Goal: Transaction & Acquisition: Subscribe to service/newsletter

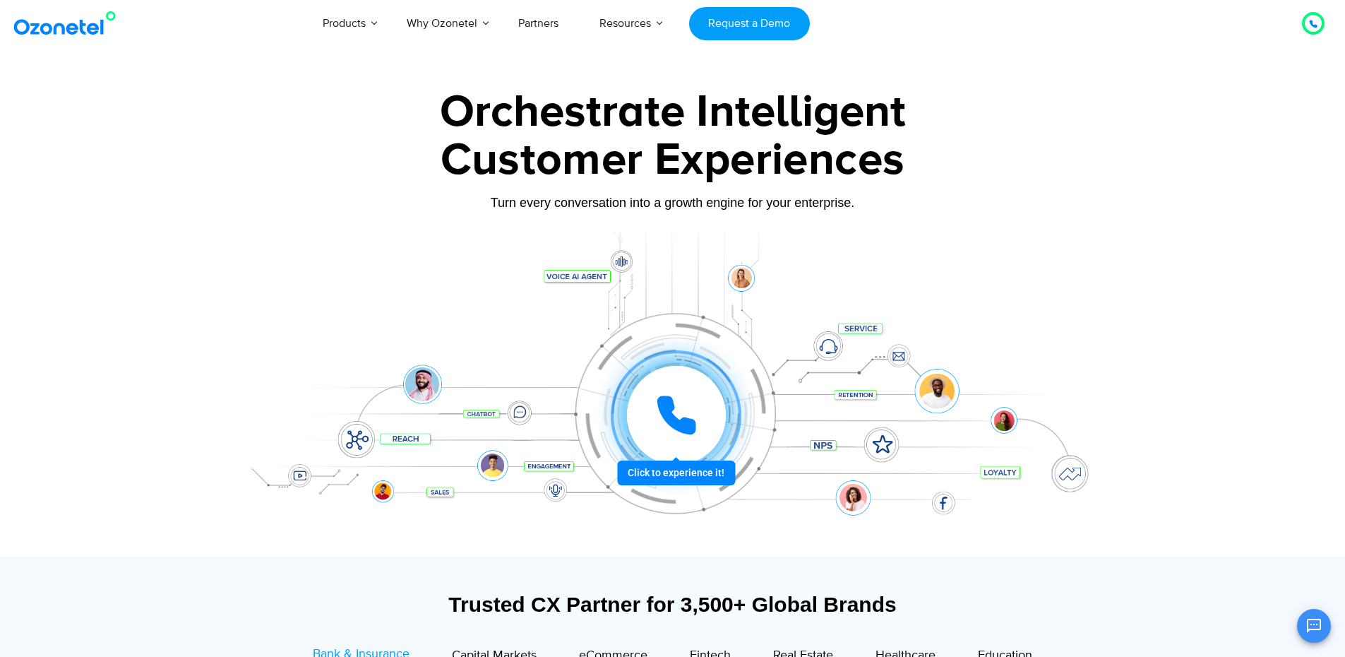
scroll to position [71, 0]
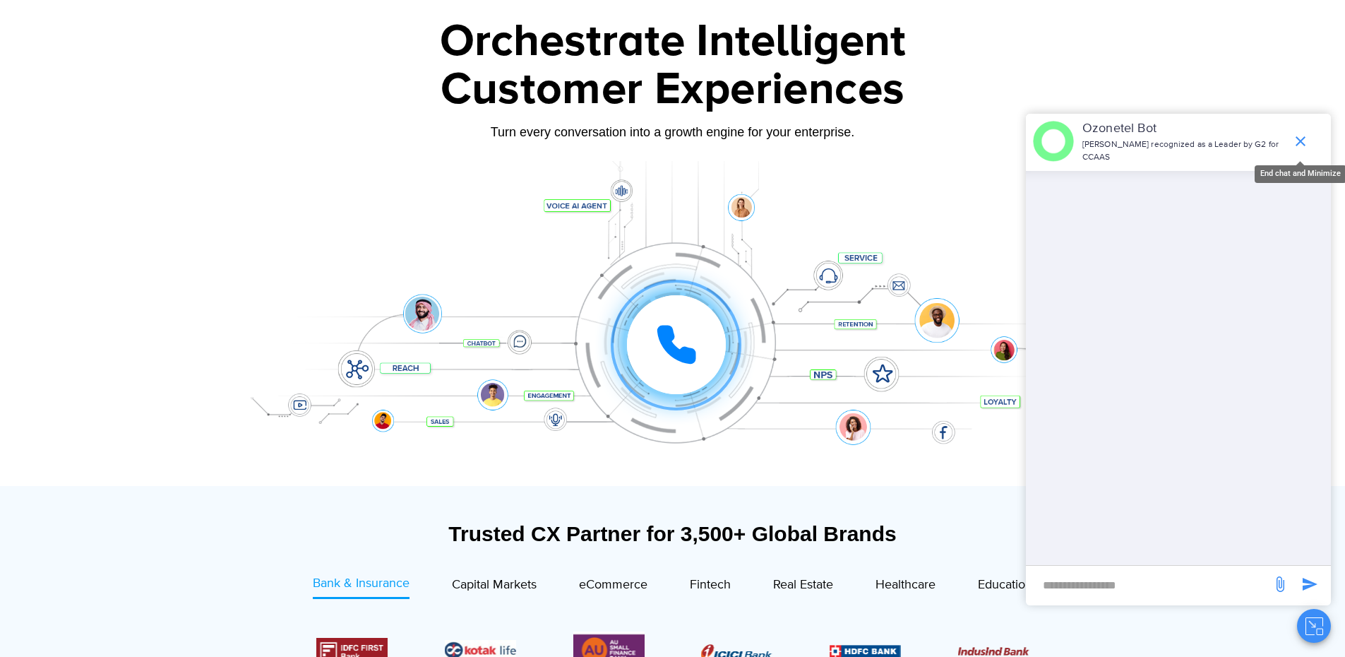
click at [1303, 136] on icon "end chat or minimize" at bounding box center [1301, 141] width 10 height 10
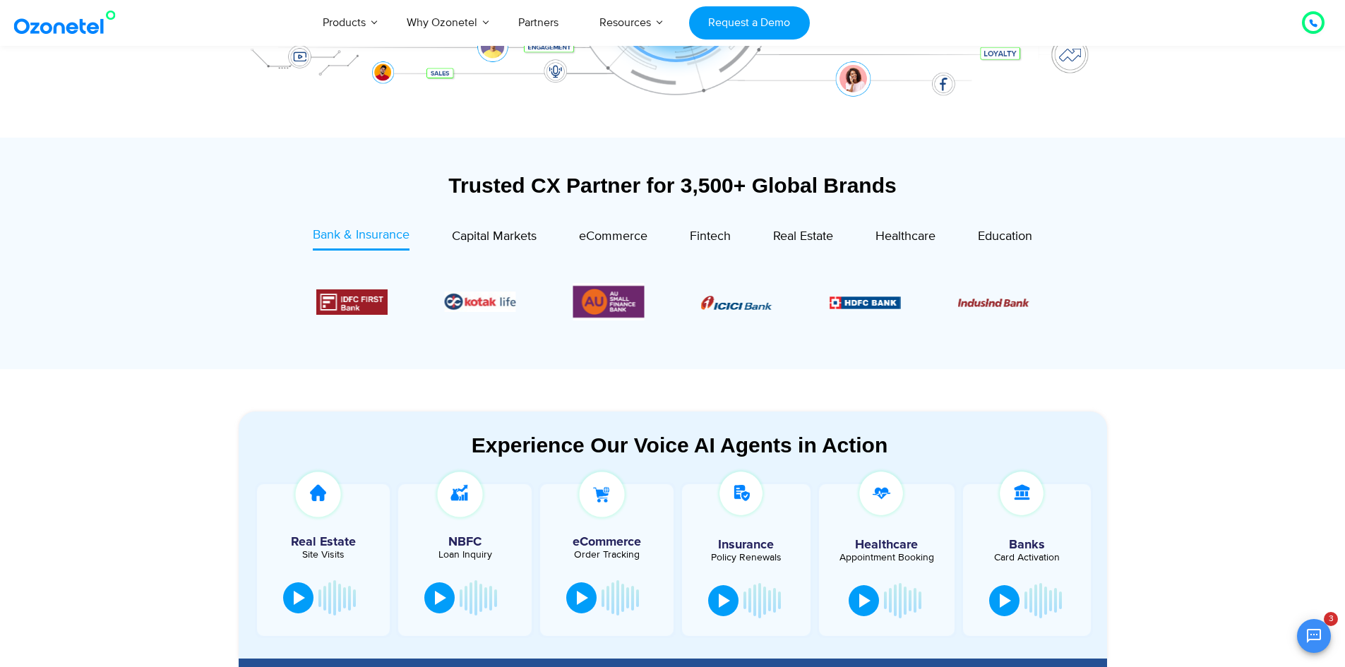
scroll to position [424, 0]
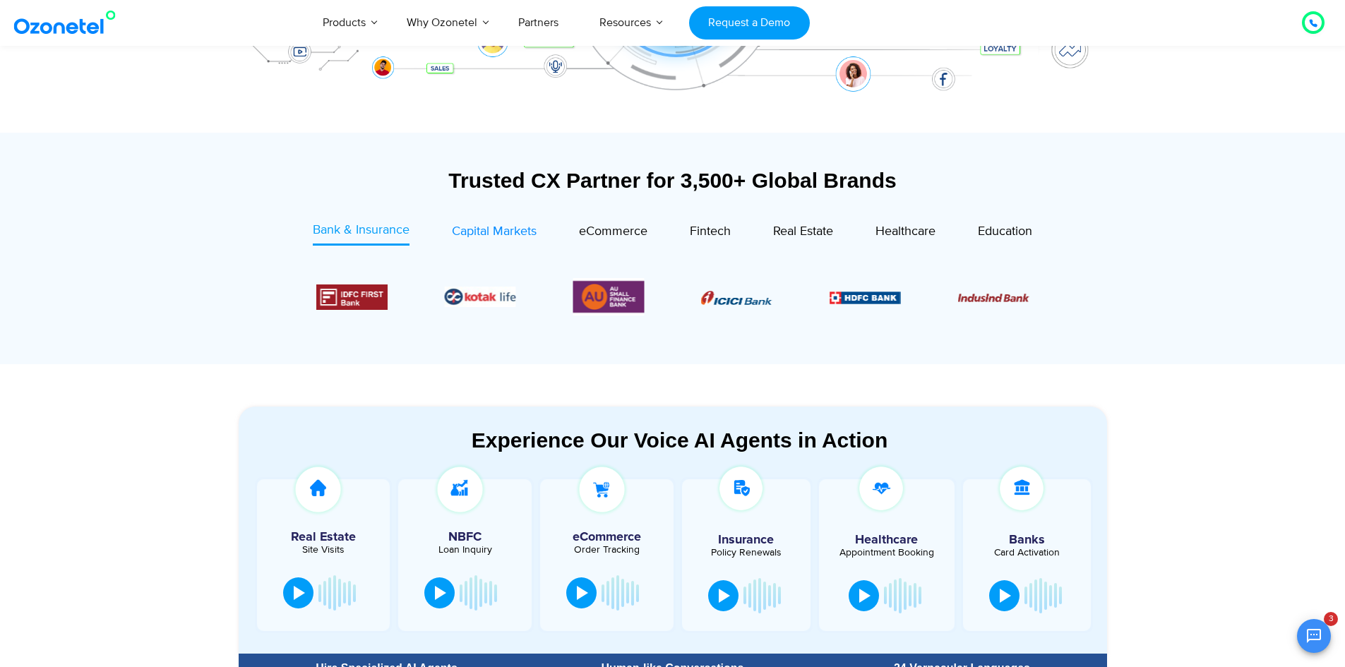
click at [513, 235] on span "Capital Markets" at bounding box center [494, 232] width 85 height 16
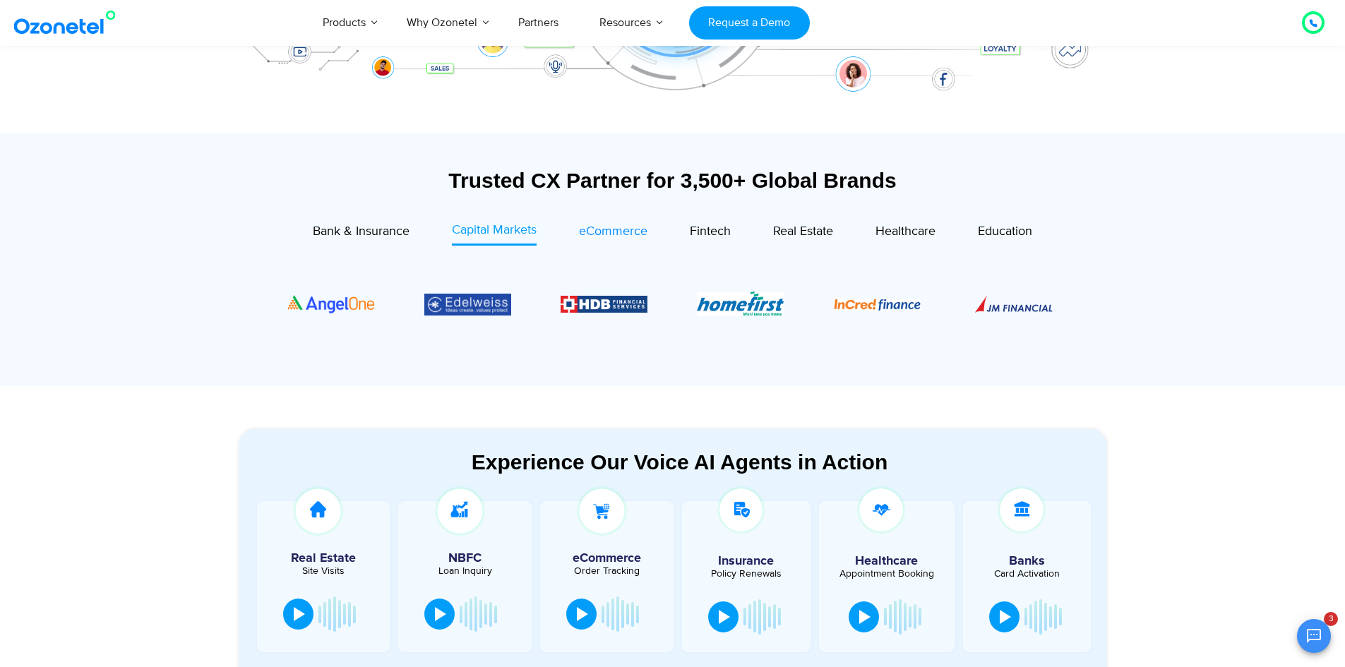
click at [625, 232] on span "eCommerce" at bounding box center [613, 232] width 68 height 16
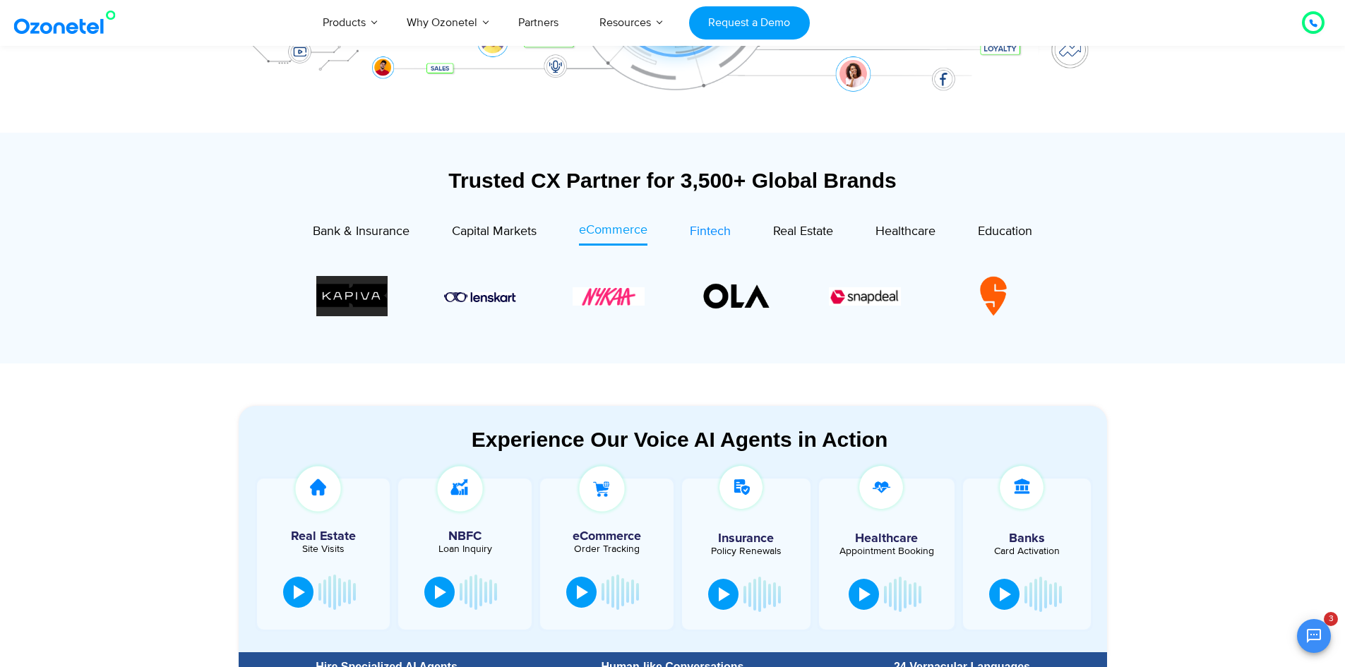
click at [711, 233] on span "Fintech" at bounding box center [710, 232] width 41 height 16
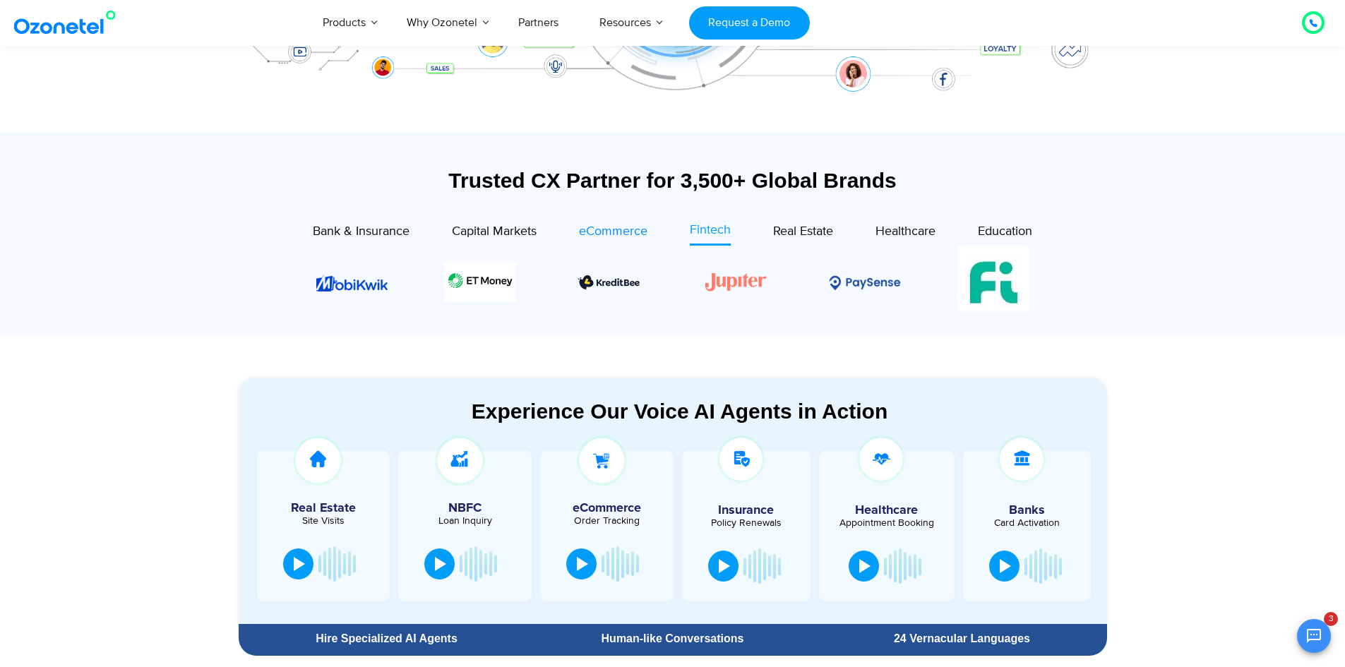
click at [630, 233] on span "eCommerce" at bounding box center [613, 232] width 68 height 16
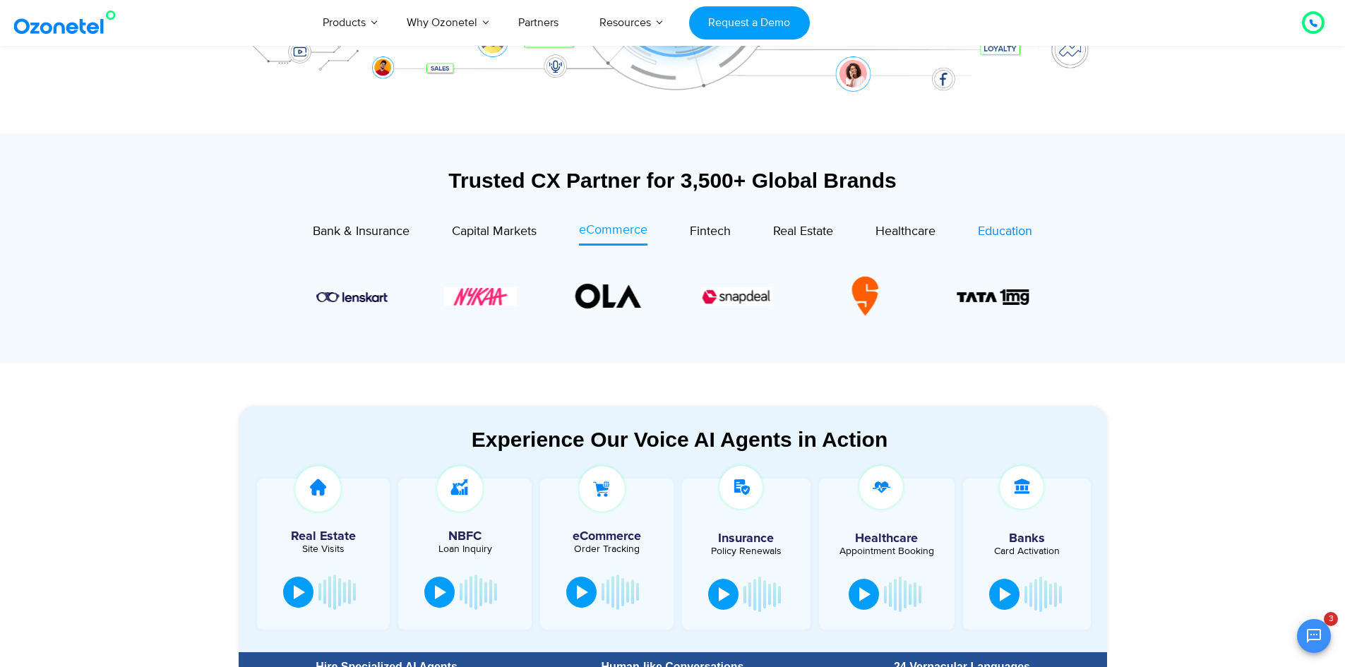
click at [1015, 221] on link "Education" at bounding box center [1005, 233] width 54 height 25
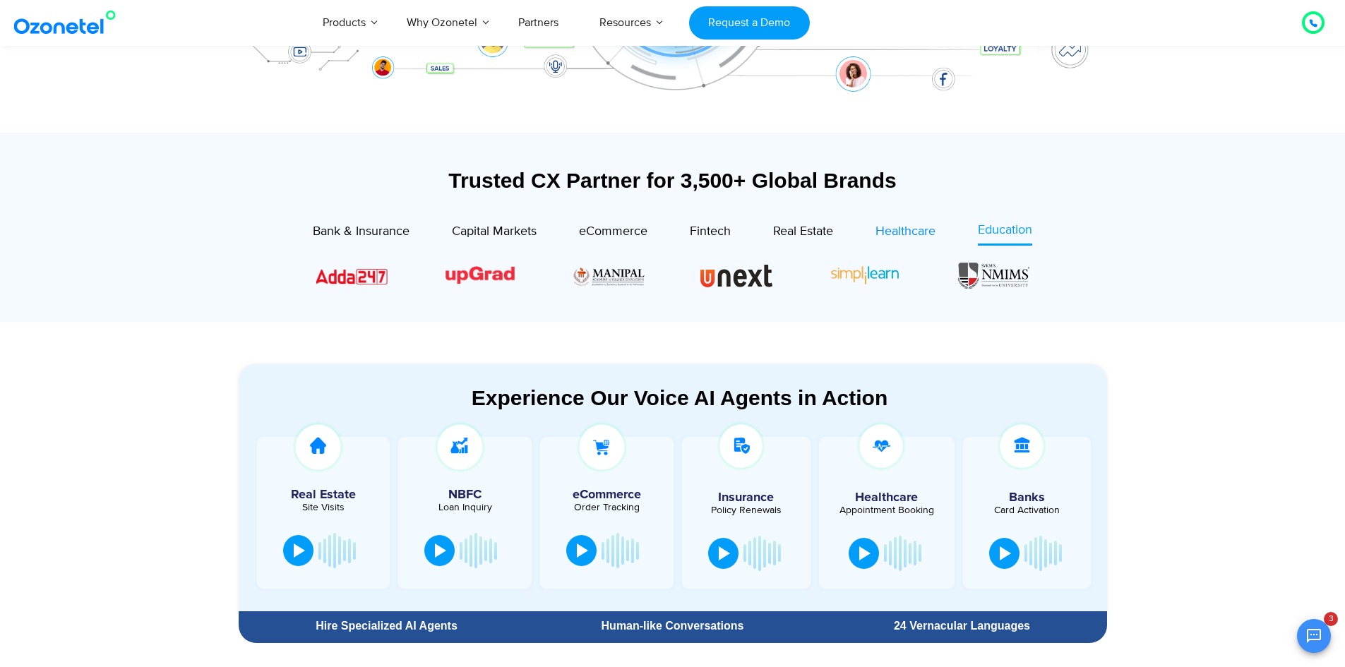
click at [889, 238] on span "Healthcare" at bounding box center [906, 232] width 60 height 16
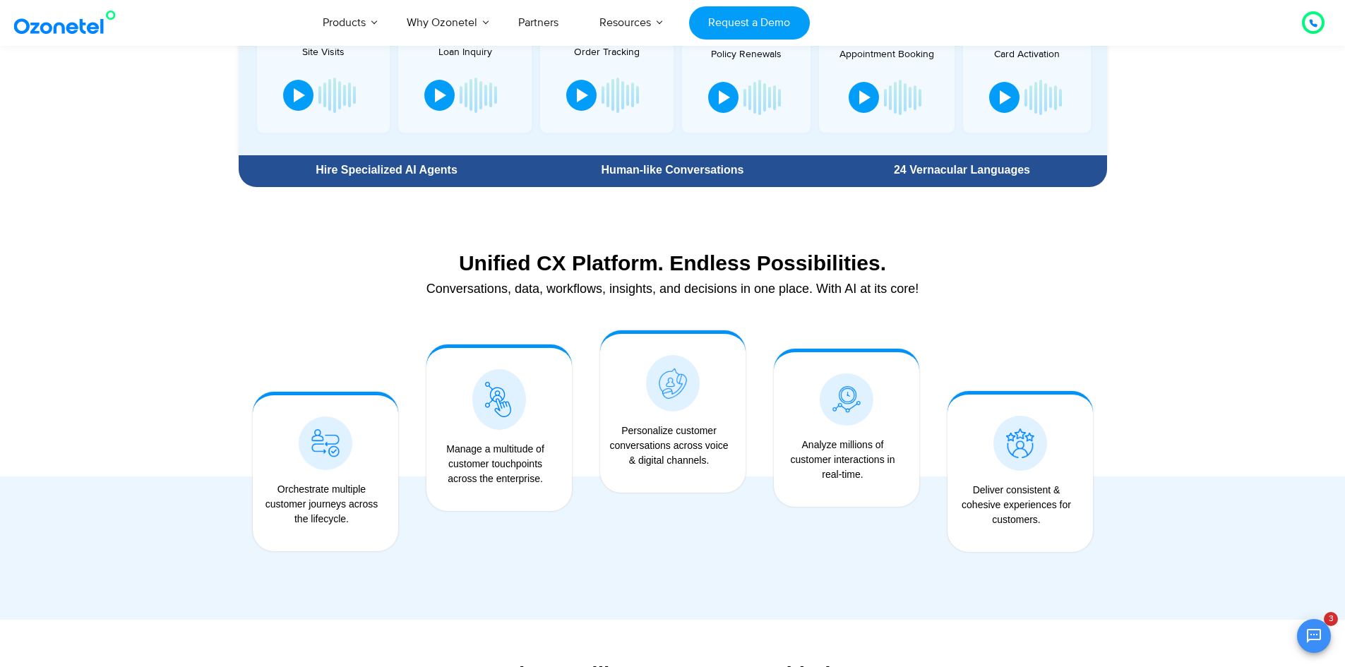
scroll to position [918, 0]
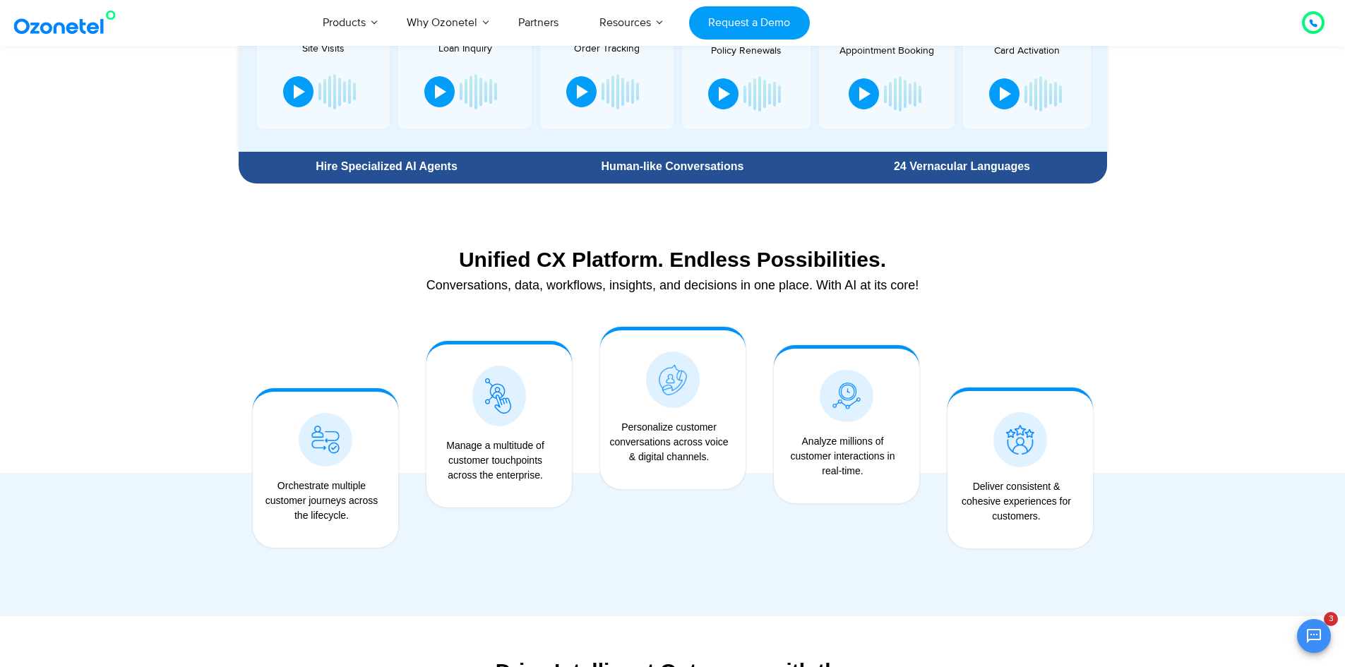
drag, startPoint x: 455, startPoint y: 261, endPoint x: 1100, endPoint y: 275, distance: 645.5
click at [1138, 311] on section "Unified CX Platform. Endless Possibilities. Conversations, data, workflows, ins…" at bounding box center [672, 403] width 1345 height 425
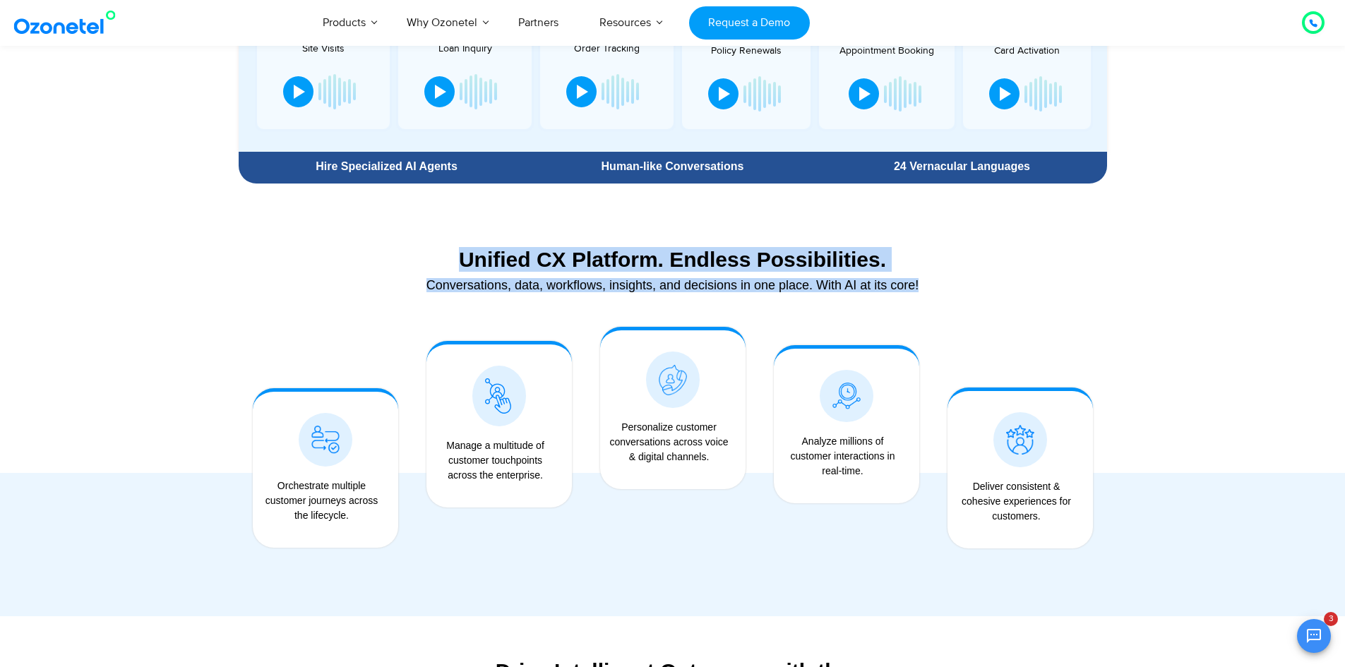
drag, startPoint x: 933, startPoint y: 280, endPoint x: 443, endPoint y: 271, distance: 490.1
click at [443, 271] on div "Unified CX Platform. Endless Possibilities. Conversations, data, workflows, ins…" at bounding box center [673, 273] width 868 height 66
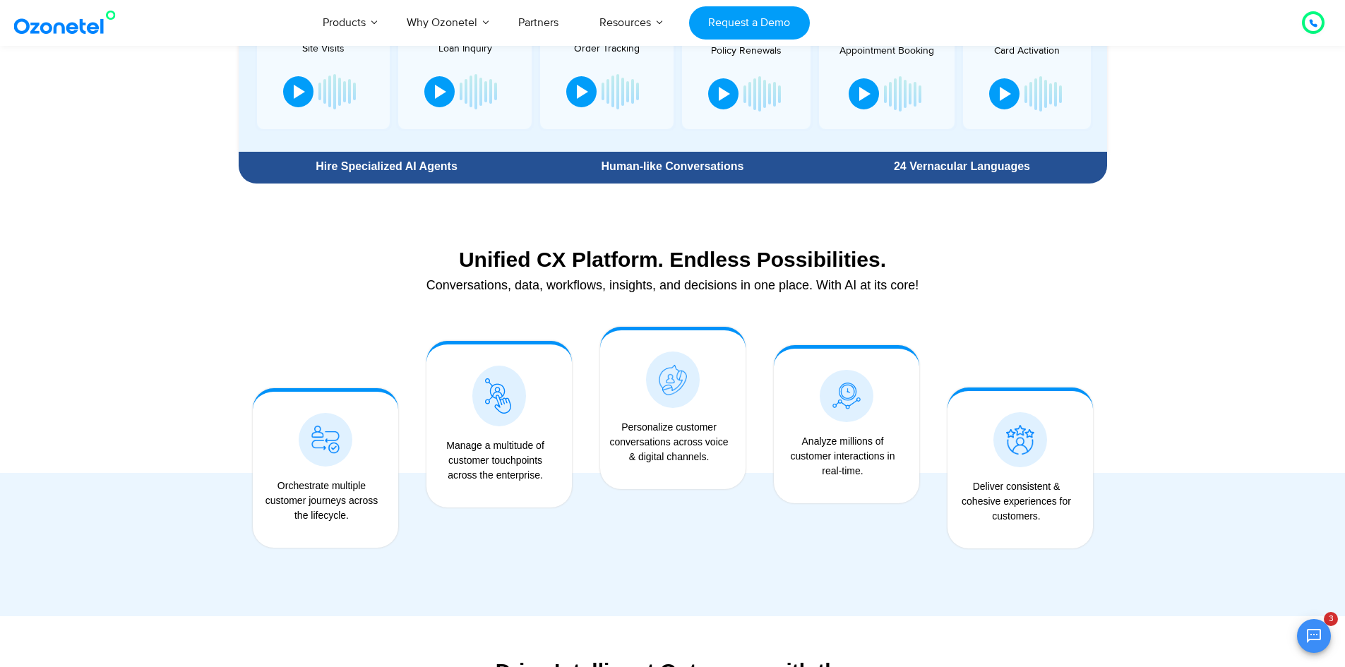
click at [513, 318] on div at bounding box center [499, 424] width 174 height 222
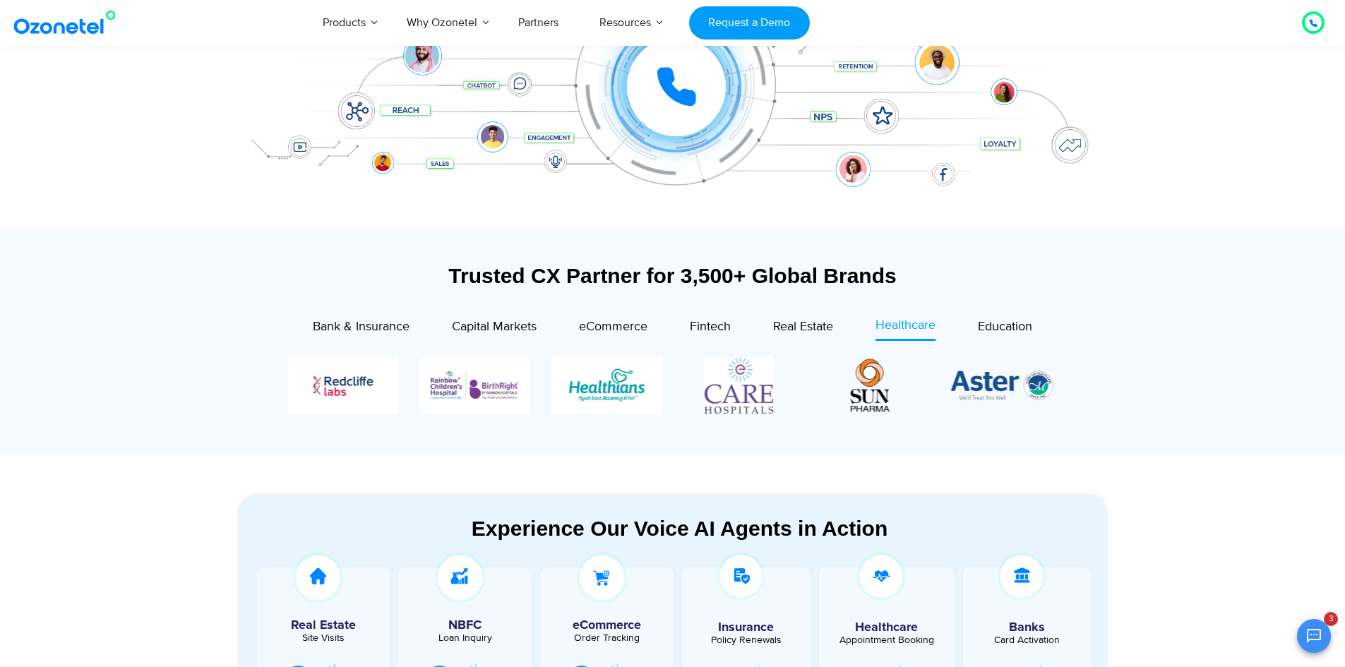
scroll to position [353, 0]
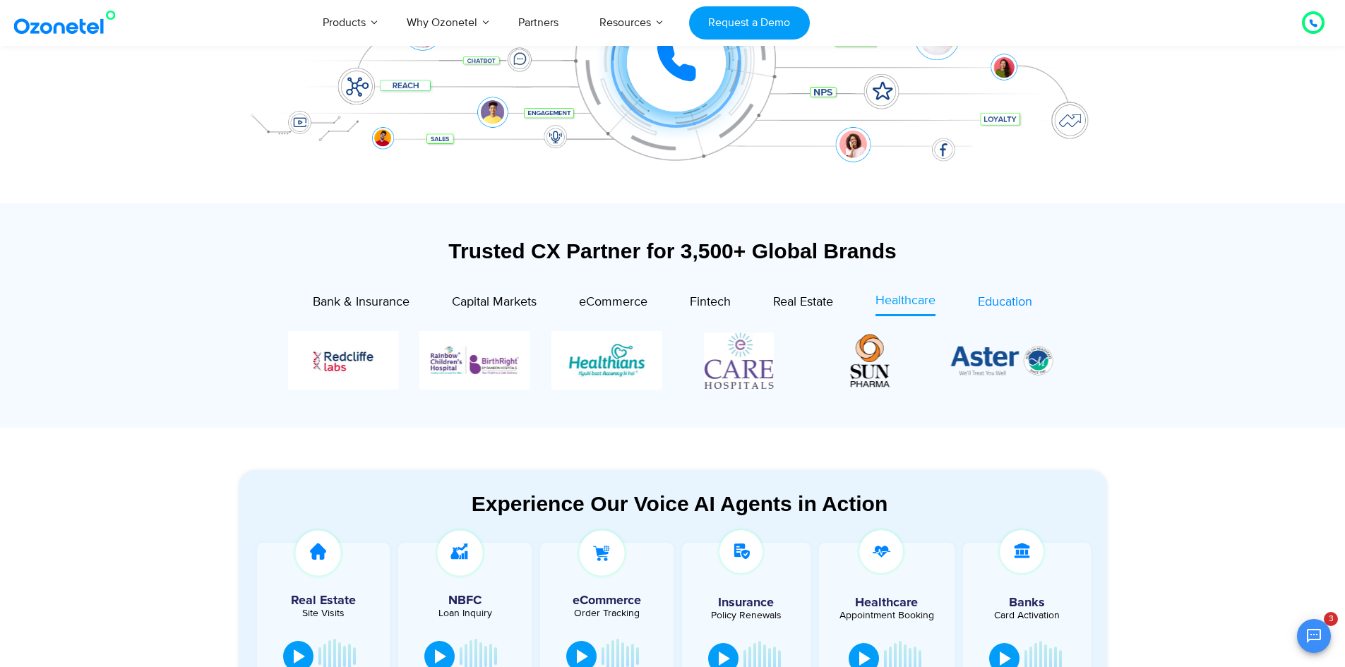
click at [998, 299] on span "Education" at bounding box center [1005, 302] width 54 height 16
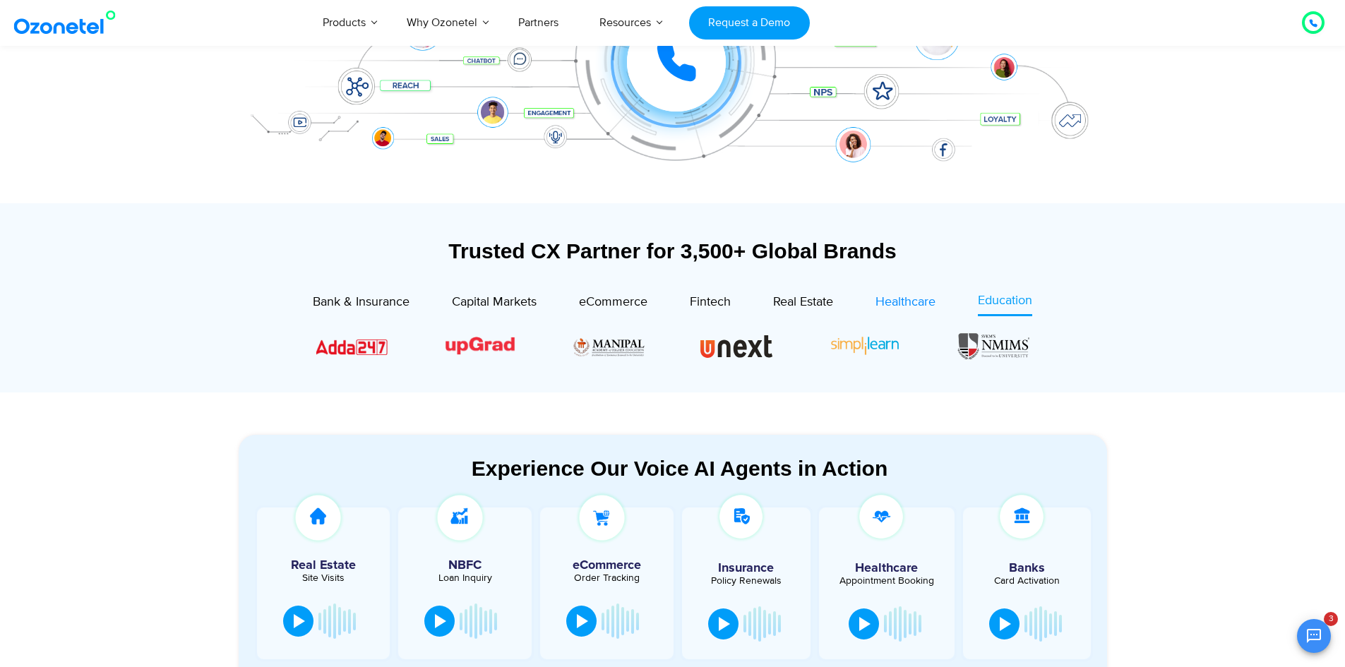
click at [909, 297] on span "Healthcare" at bounding box center [906, 302] width 60 height 16
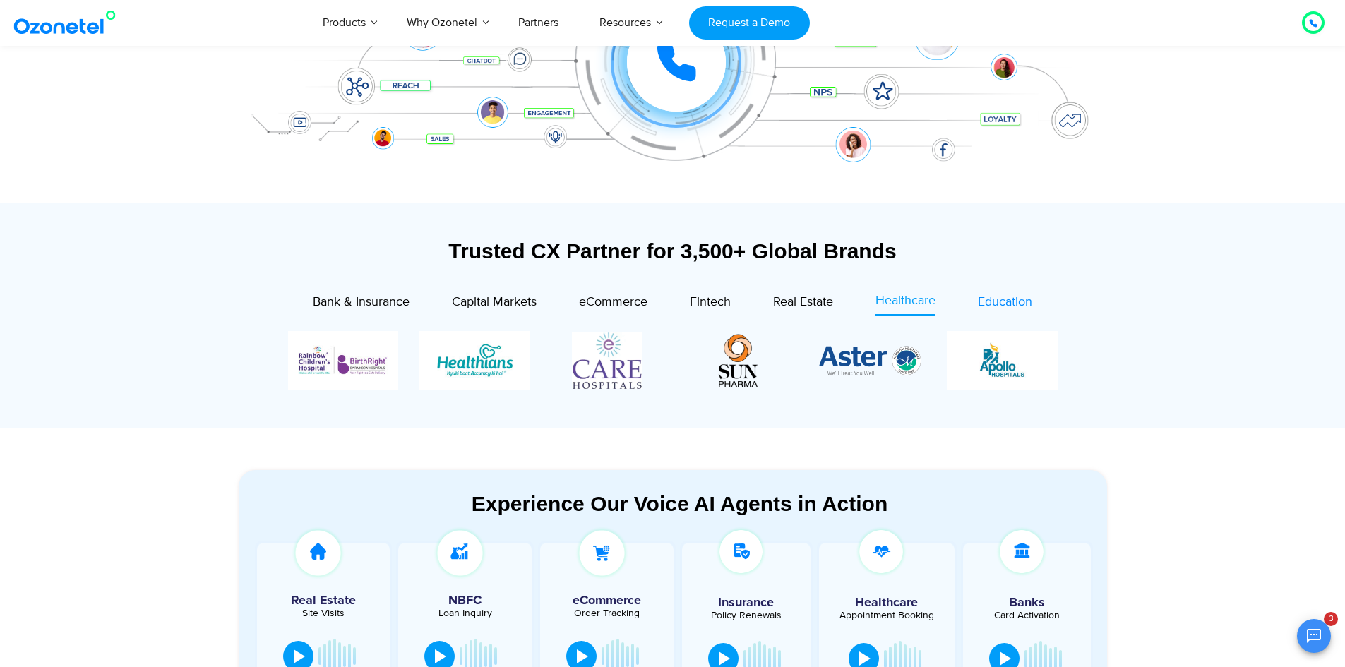
click at [1003, 305] on span "Education" at bounding box center [1005, 302] width 54 height 16
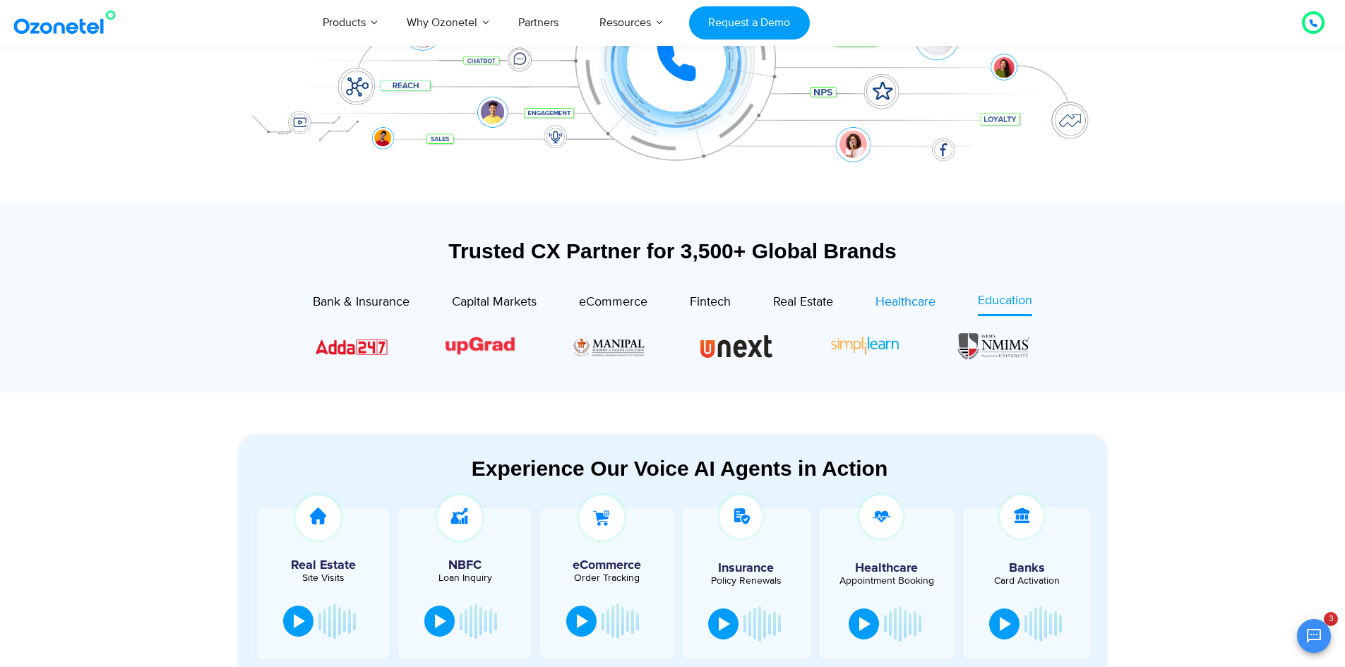
click at [929, 305] on span "Healthcare" at bounding box center [906, 302] width 60 height 16
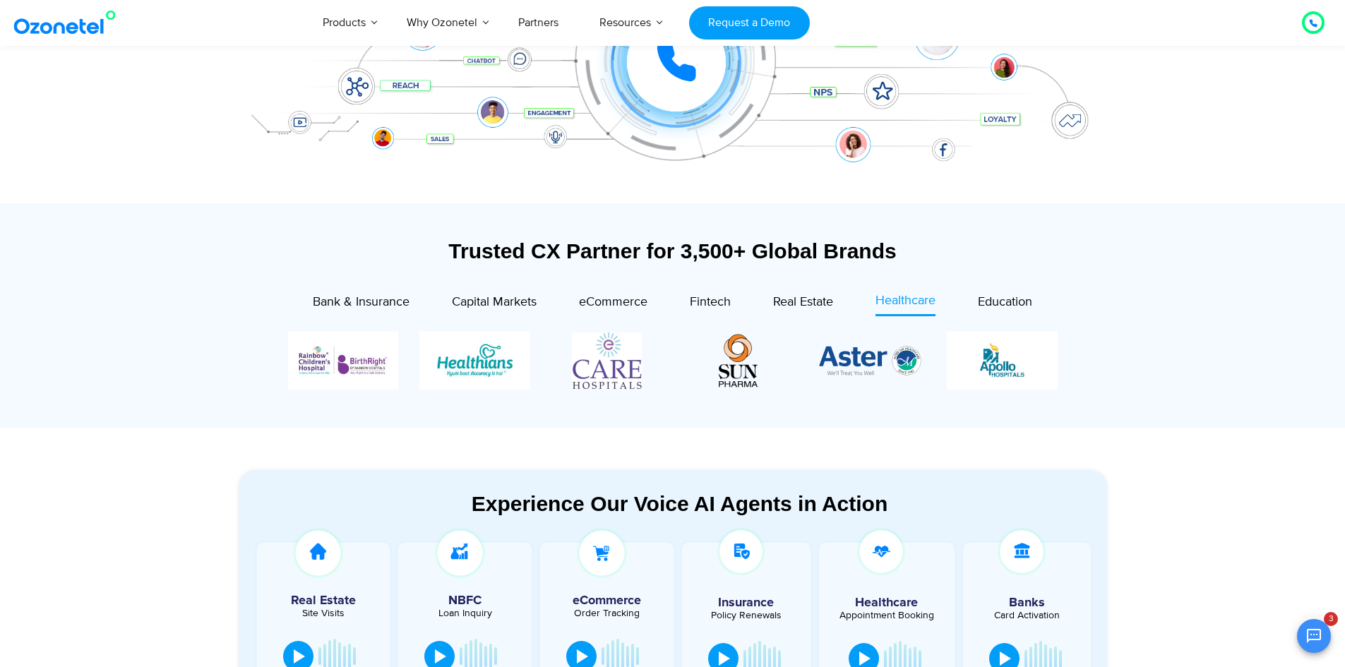
click at [972, 302] on div "Education" at bounding box center [984, 304] width 97 height 25
click at [997, 301] on span "Education" at bounding box center [1005, 302] width 54 height 16
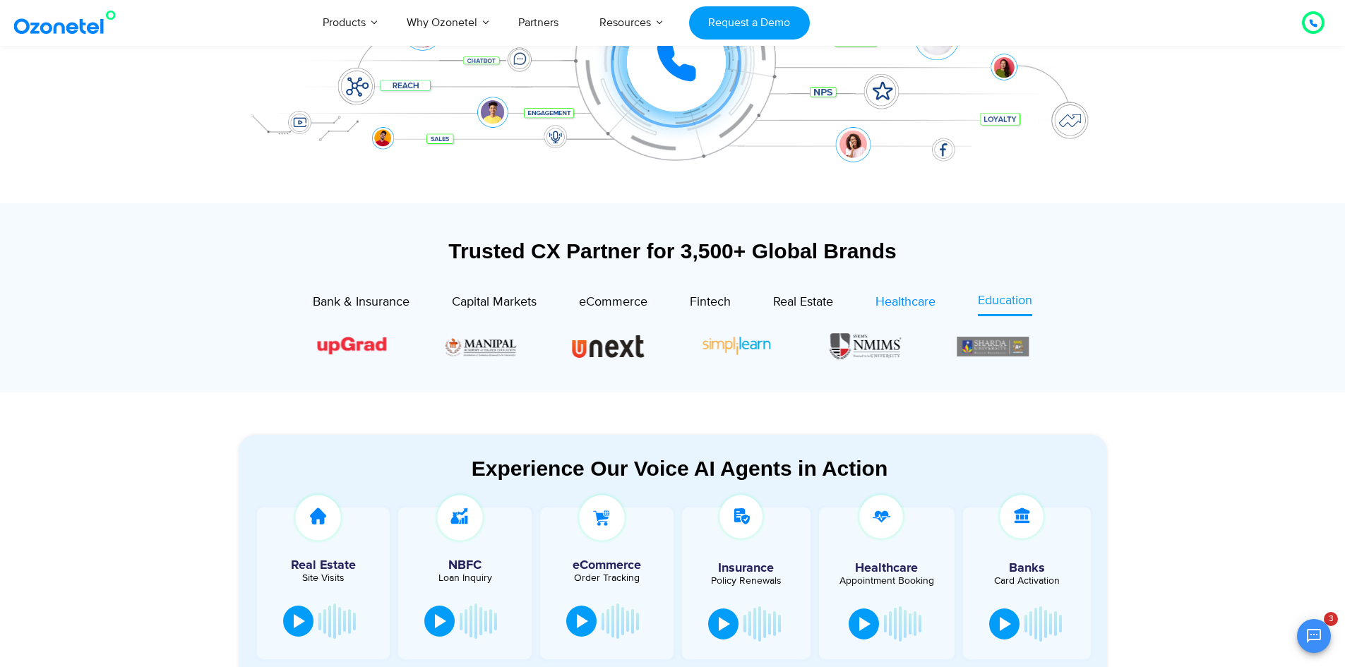
click at [912, 306] on span "Healthcare" at bounding box center [906, 302] width 60 height 16
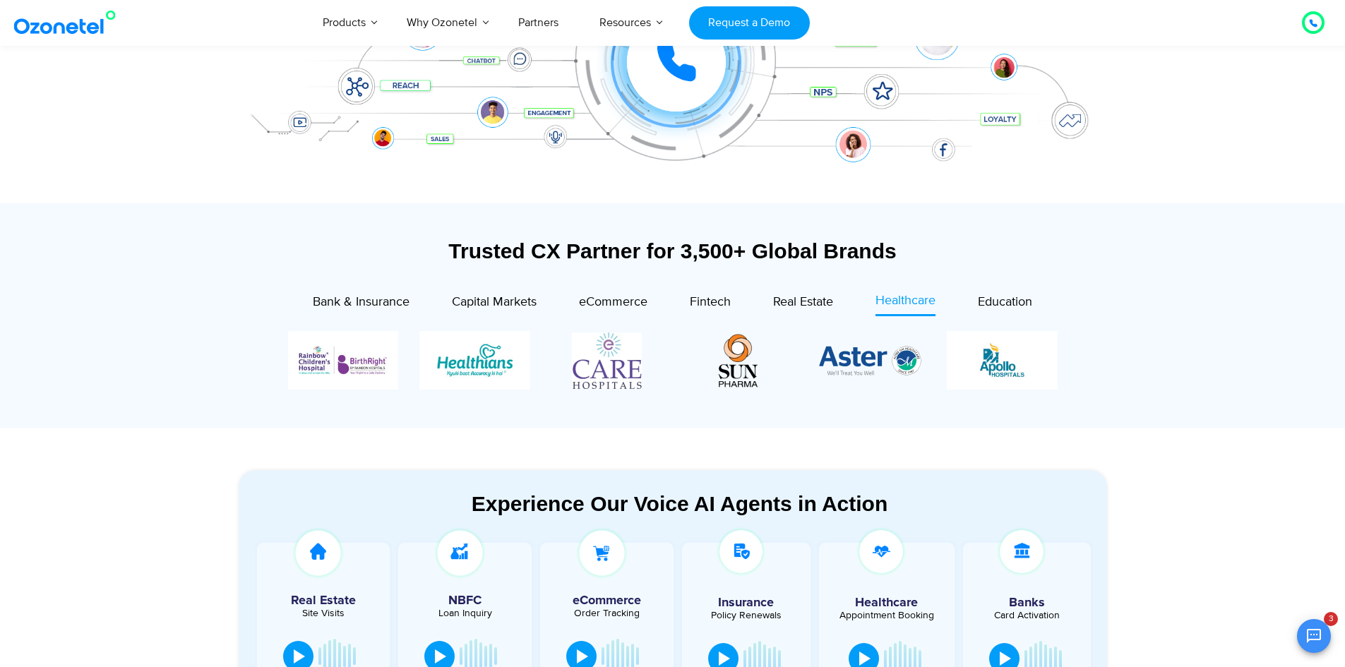
drag, startPoint x: 809, startPoint y: 364, endPoint x: 824, endPoint y: 405, distance: 42.9
click at [866, 406] on div "Bank & Insurance Capital Markets" at bounding box center [673, 356] width 840 height 129
click at [818, 265] on div "Trusted CX Partner for 3,500+ Global Brands" at bounding box center [673, 258] width 868 height 39
click at [796, 309] on span "Real Estate" at bounding box center [803, 302] width 60 height 16
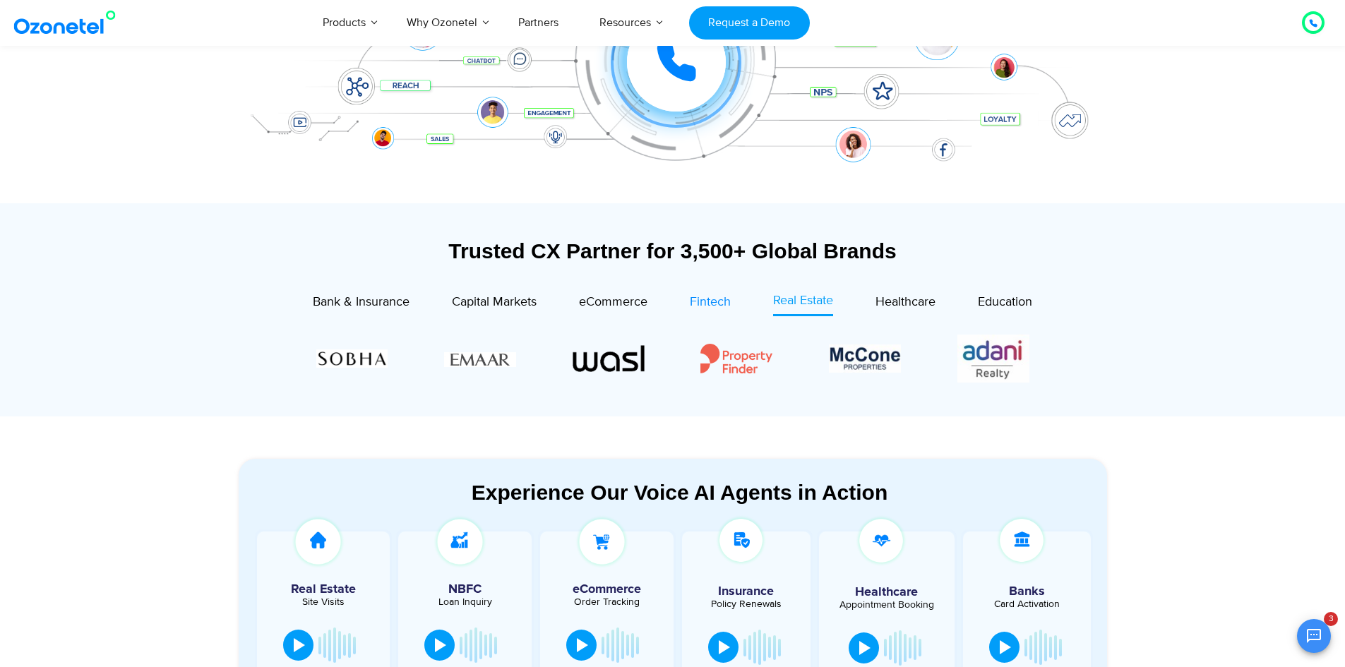
click at [715, 299] on span "Fintech" at bounding box center [710, 302] width 41 height 16
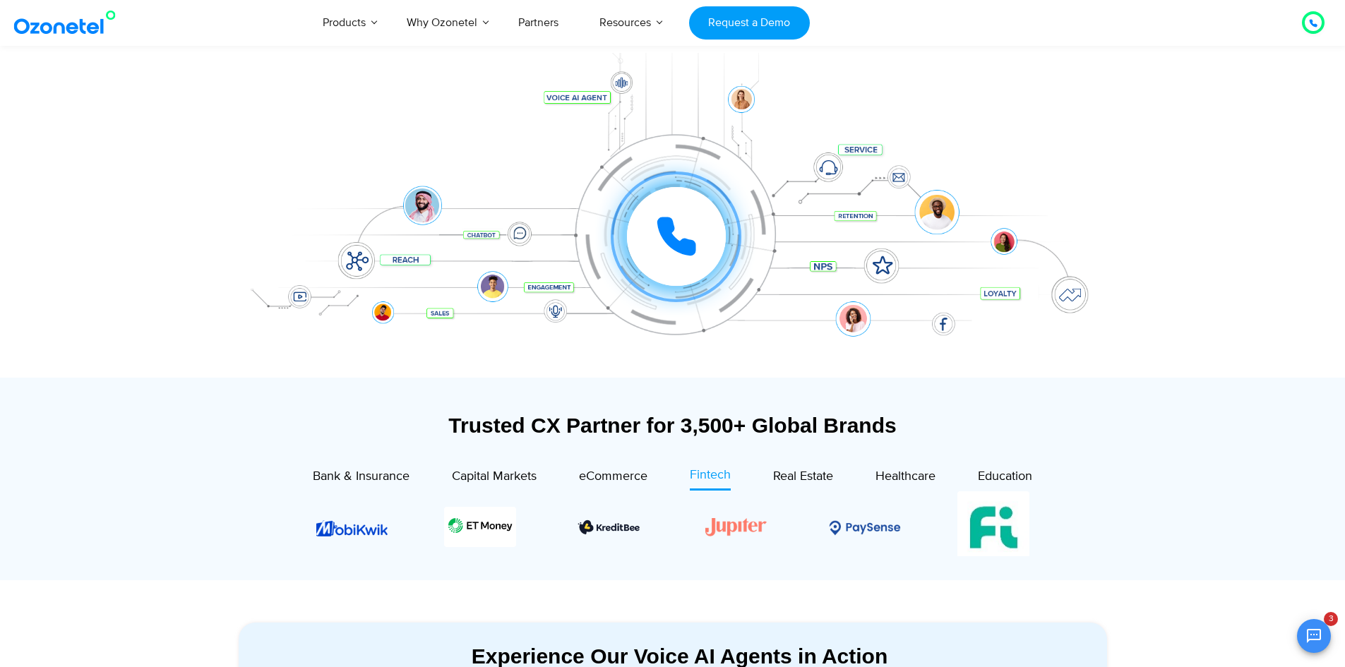
scroll to position [212, 0]
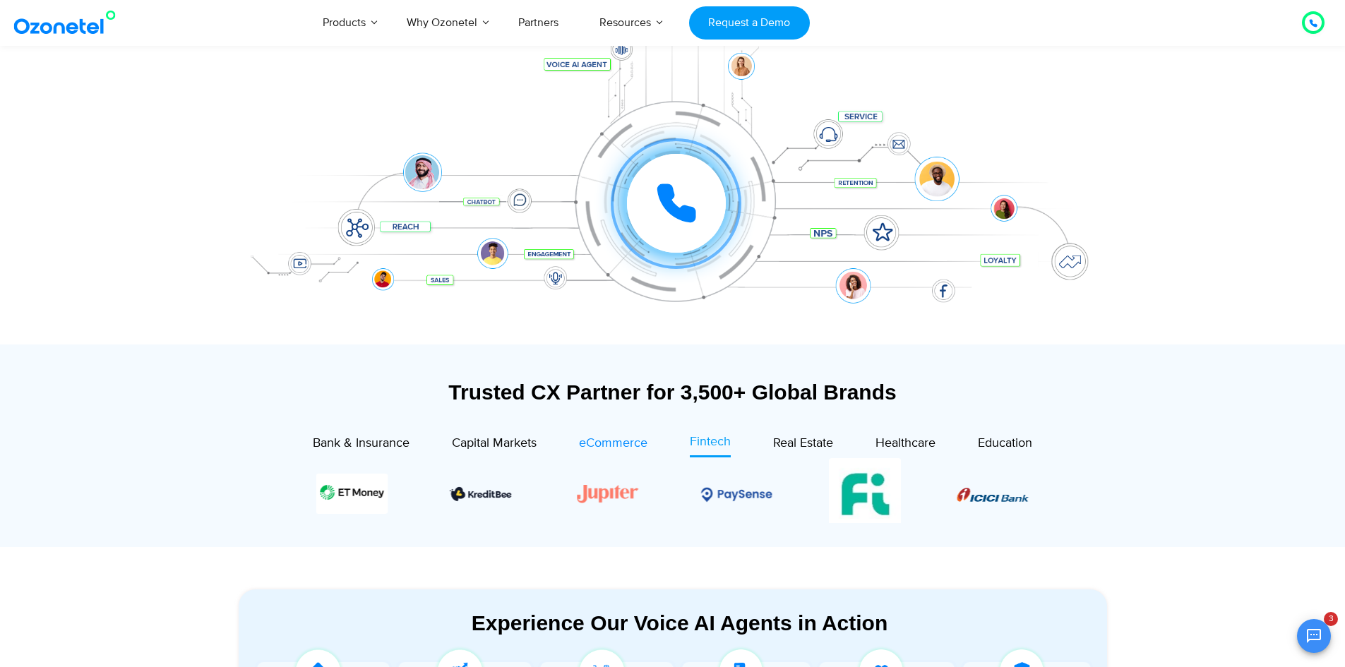
click at [632, 450] on span "eCommerce" at bounding box center [613, 444] width 68 height 16
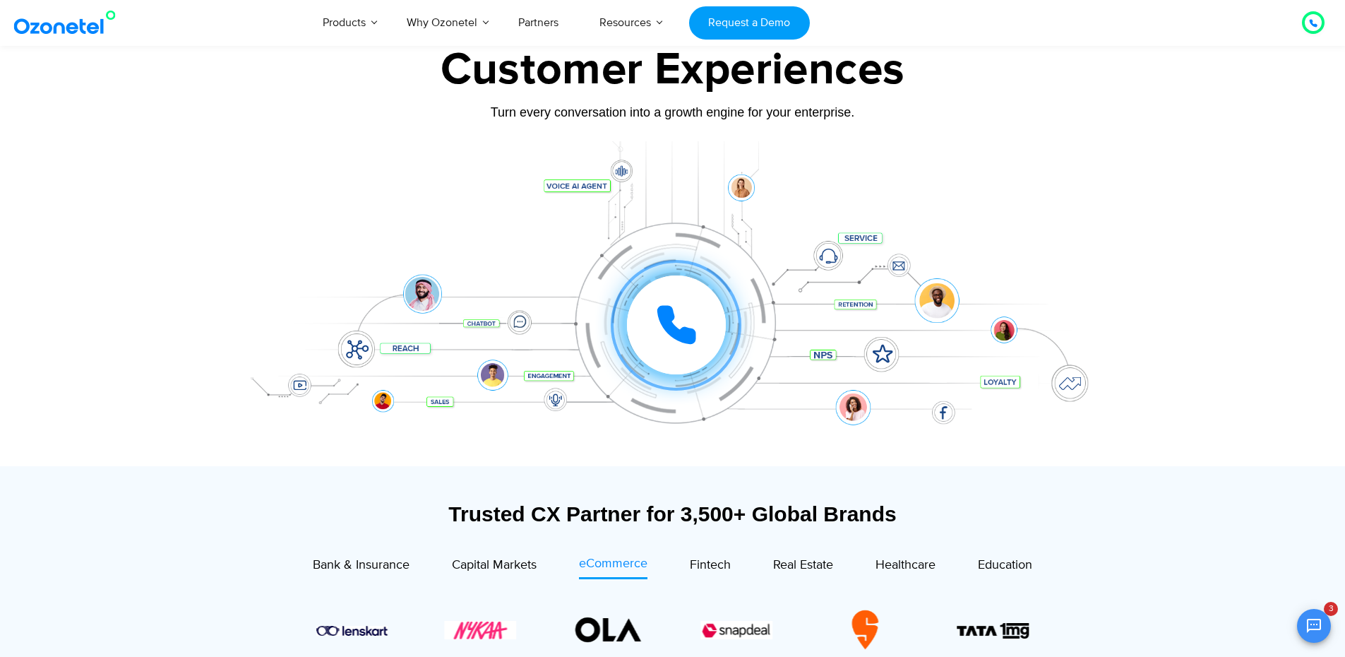
scroll to position [0, 0]
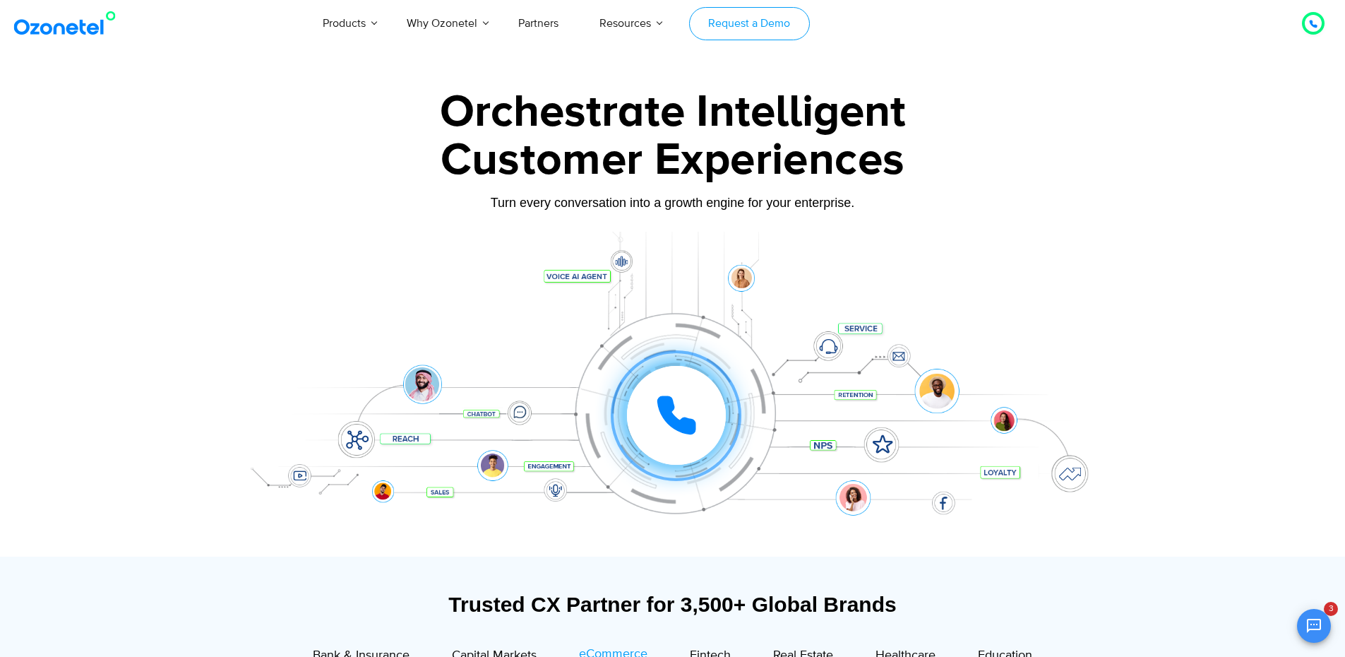
click at [780, 12] on link "Request a Demo" at bounding box center [749, 23] width 121 height 33
